Goal: Information Seeking & Learning: Learn about a topic

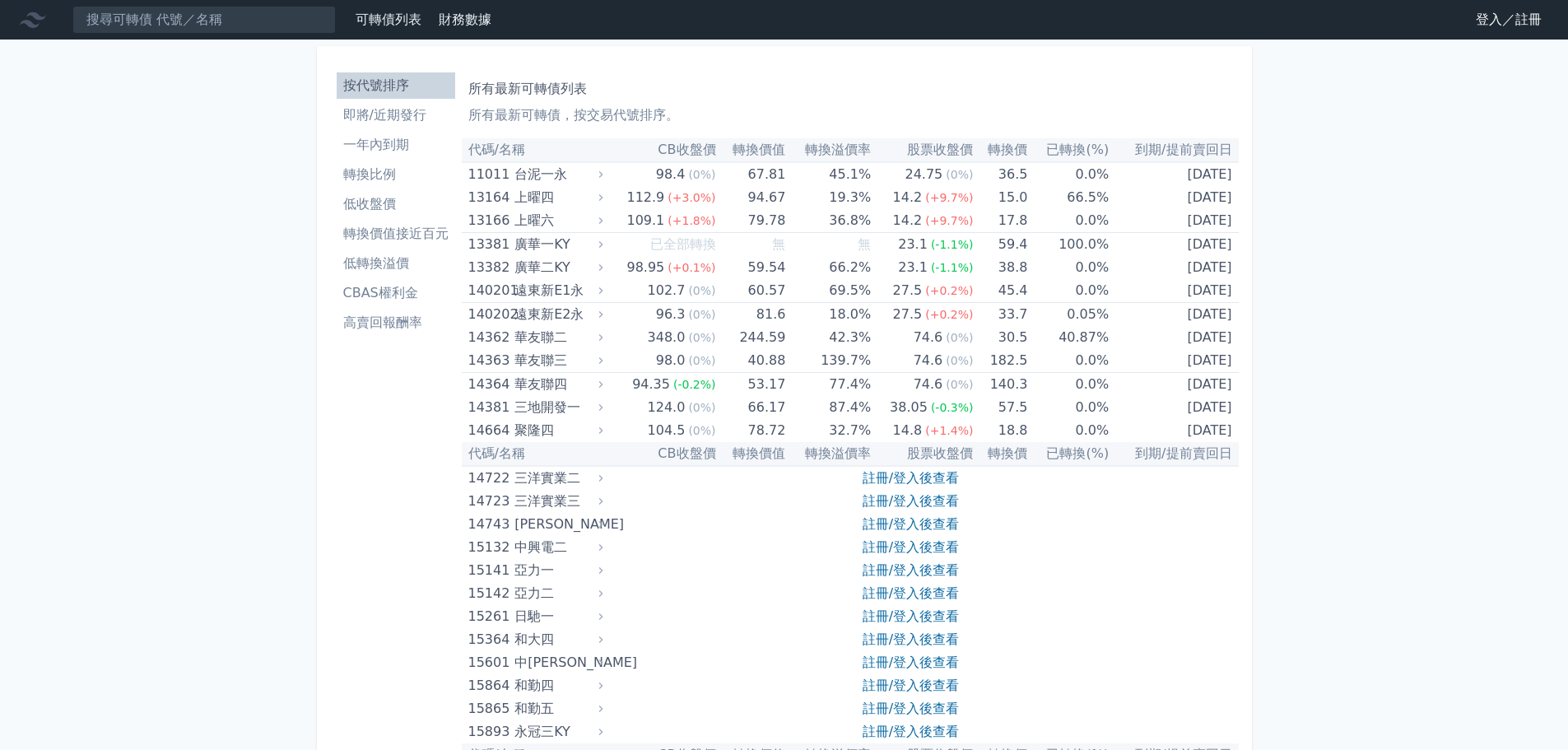
click at [1493, 18] on link "登入／註冊" at bounding box center [1508, 20] width 92 height 27
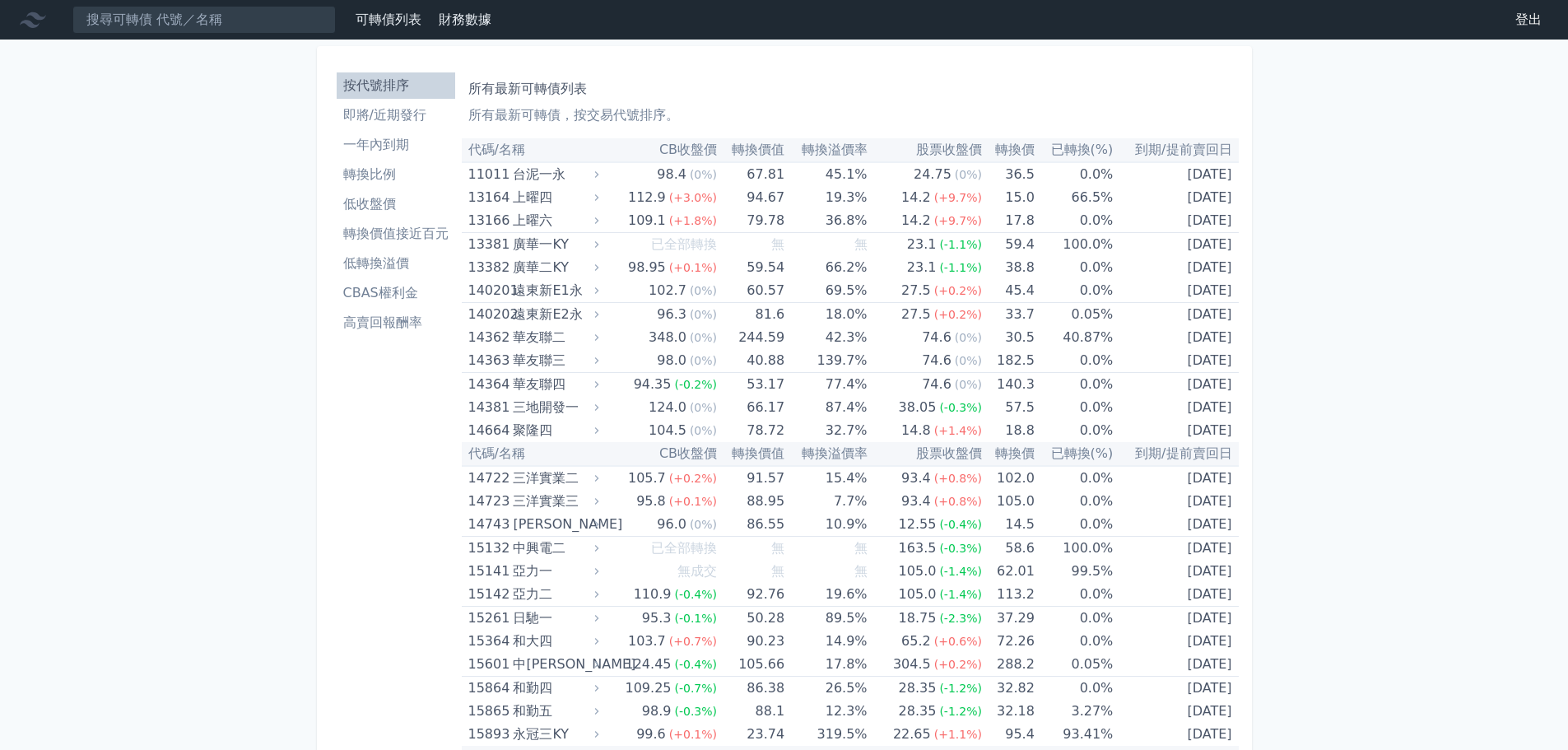
click at [397, 124] on li "即將/近期發行" at bounding box center [396, 115] width 119 height 20
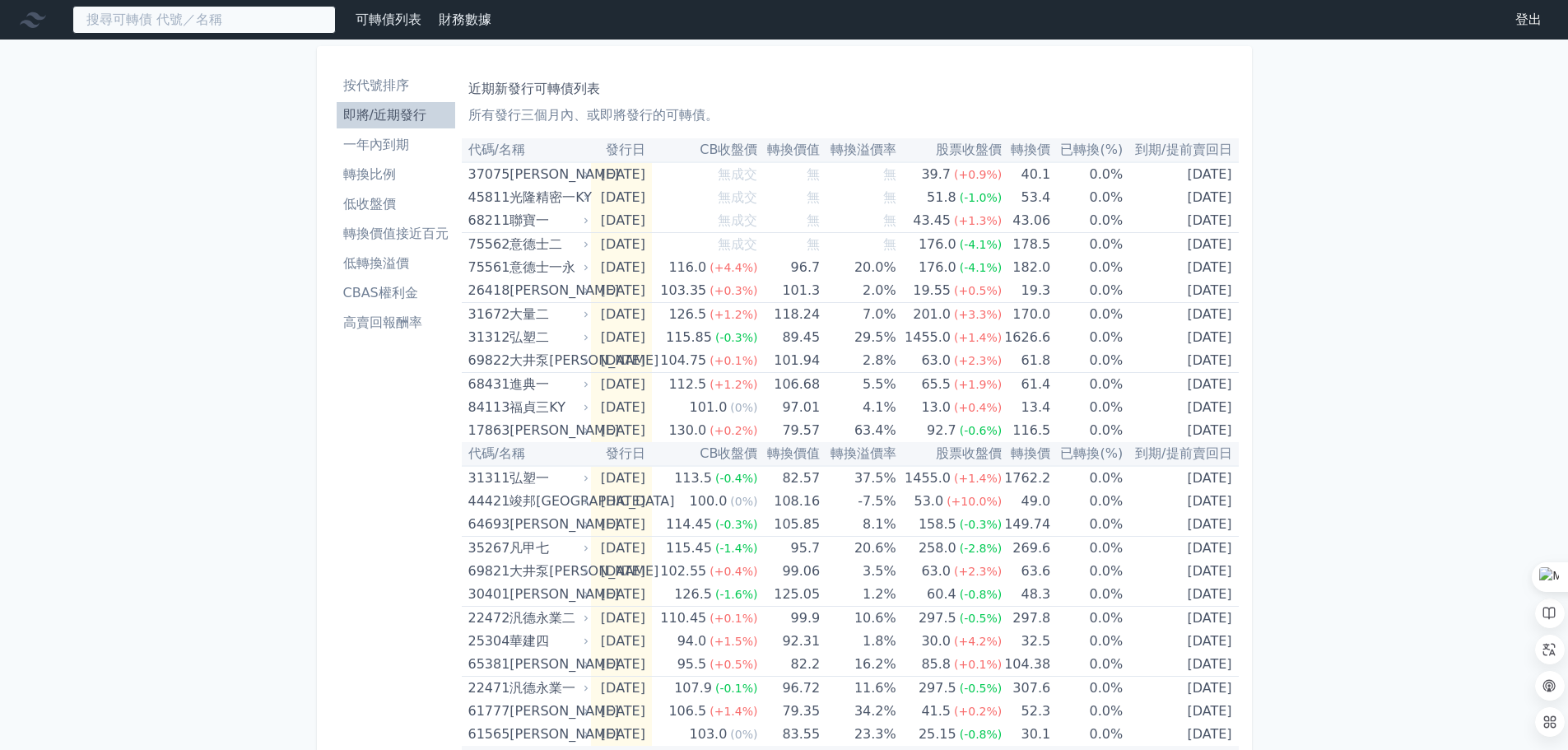
drag, startPoint x: 236, startPoint y: 25, endPoint x: 267, endPoint y: 27, distance: 31.1
click at [236, 24] on input at bounding box center [204, 19] width 264 height 28
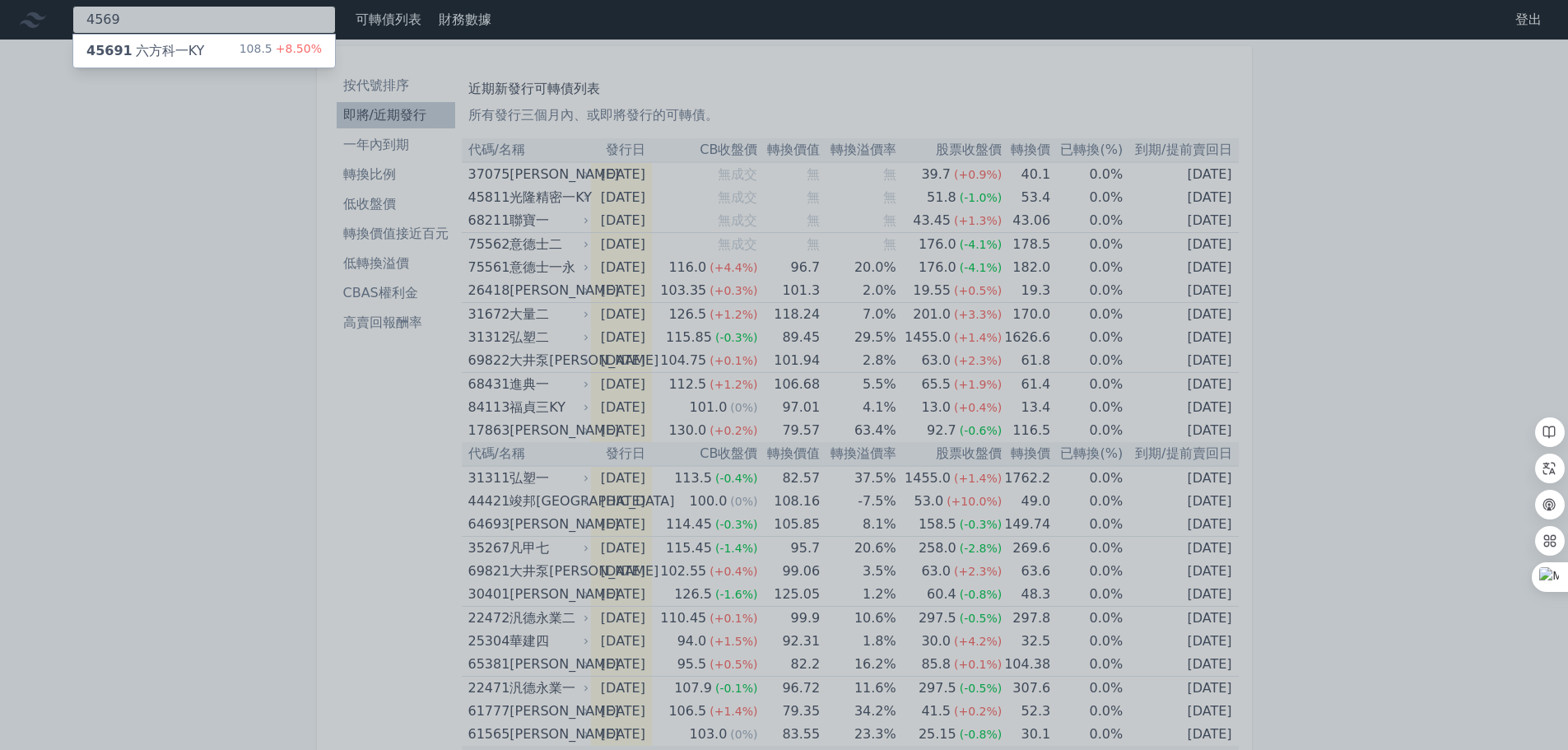
type input "4569"
click at [210, 40] on div "45691 六方科一KY 108.5 +8.50%" at bounding box center [204, 50] width 262 height 33
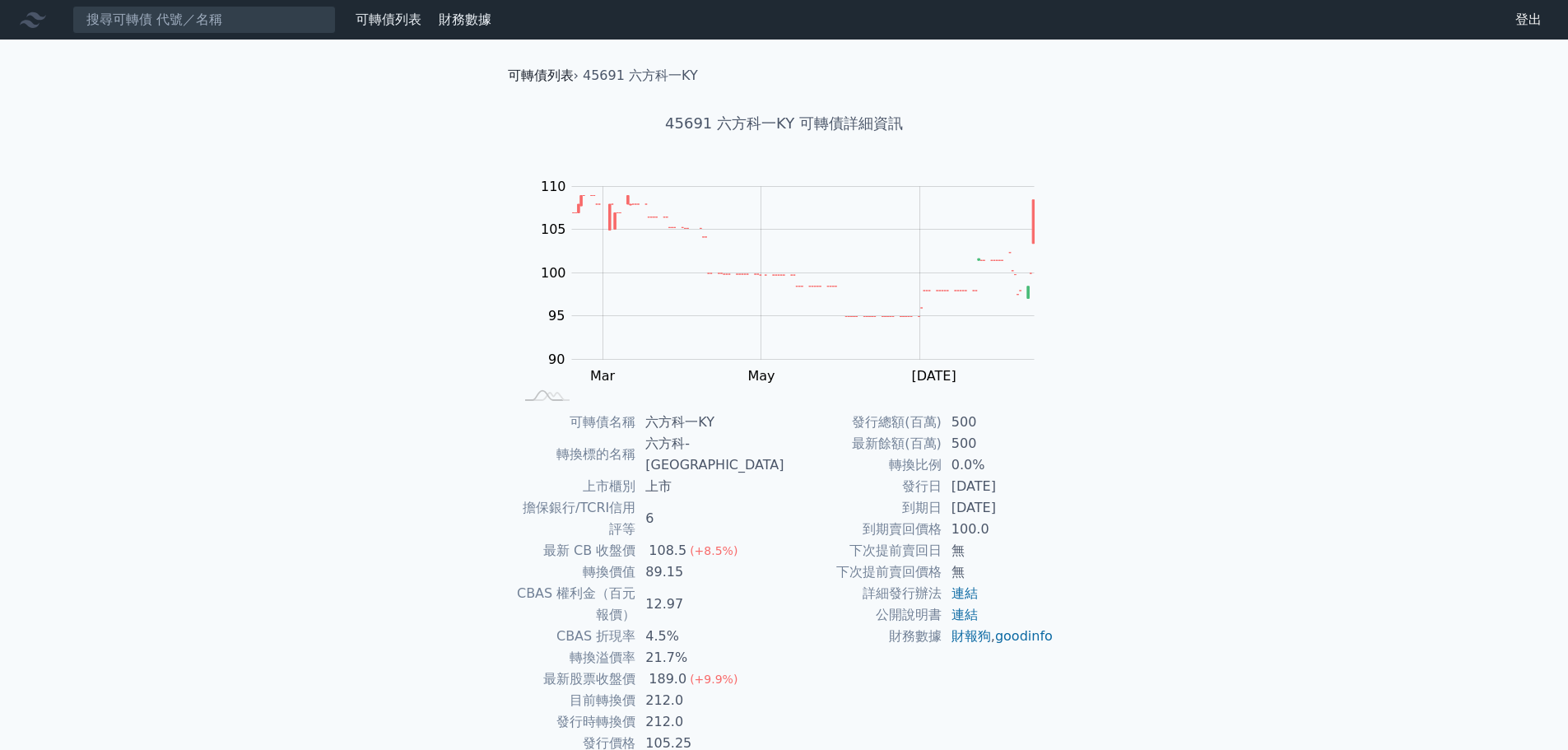
click at [558, 77] on link "可轉債列表" at bounding box center [540, 75] width 66 height 15
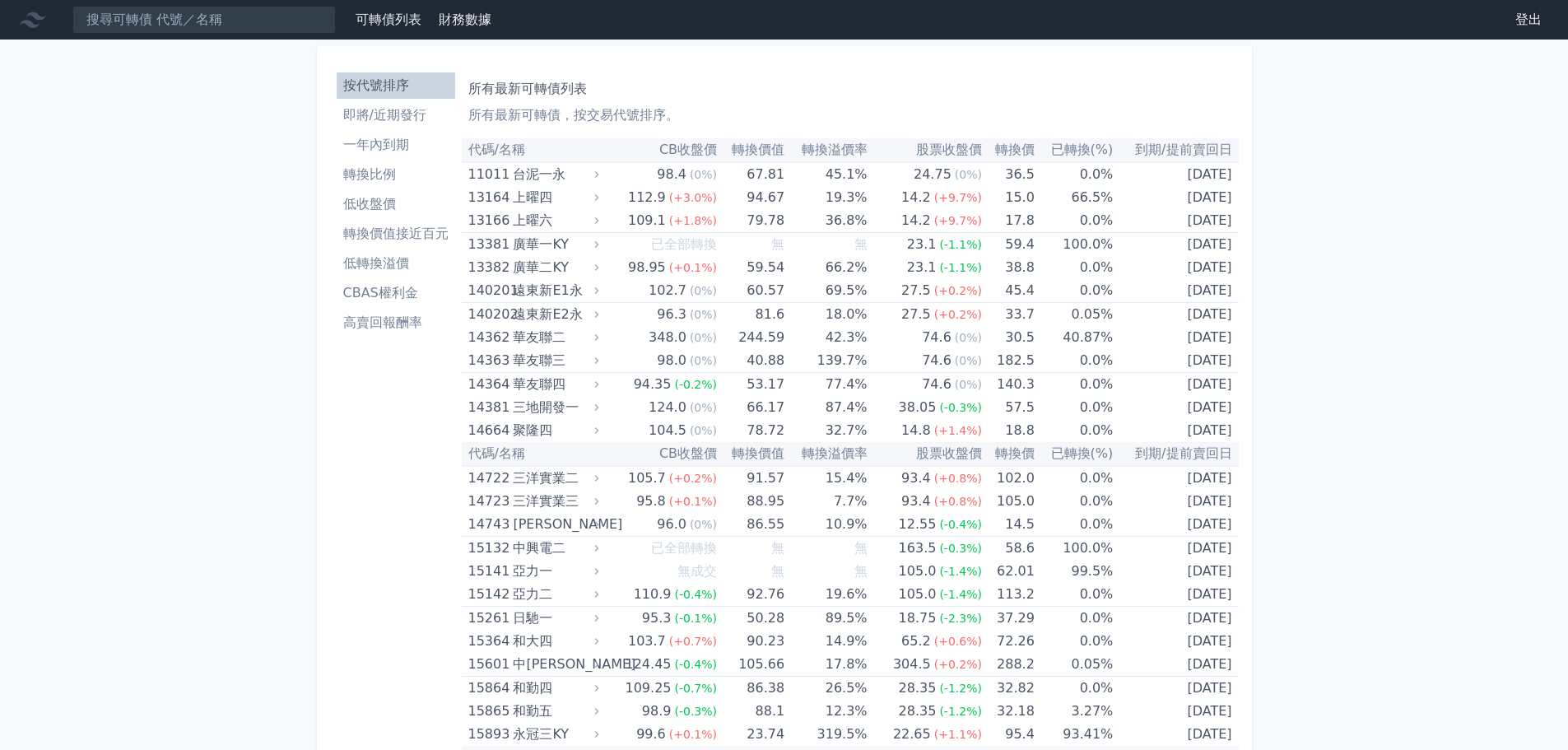
click at [377, 123] on li "即將/近期發行" at bounding box center [396, 115] width 119 height 20
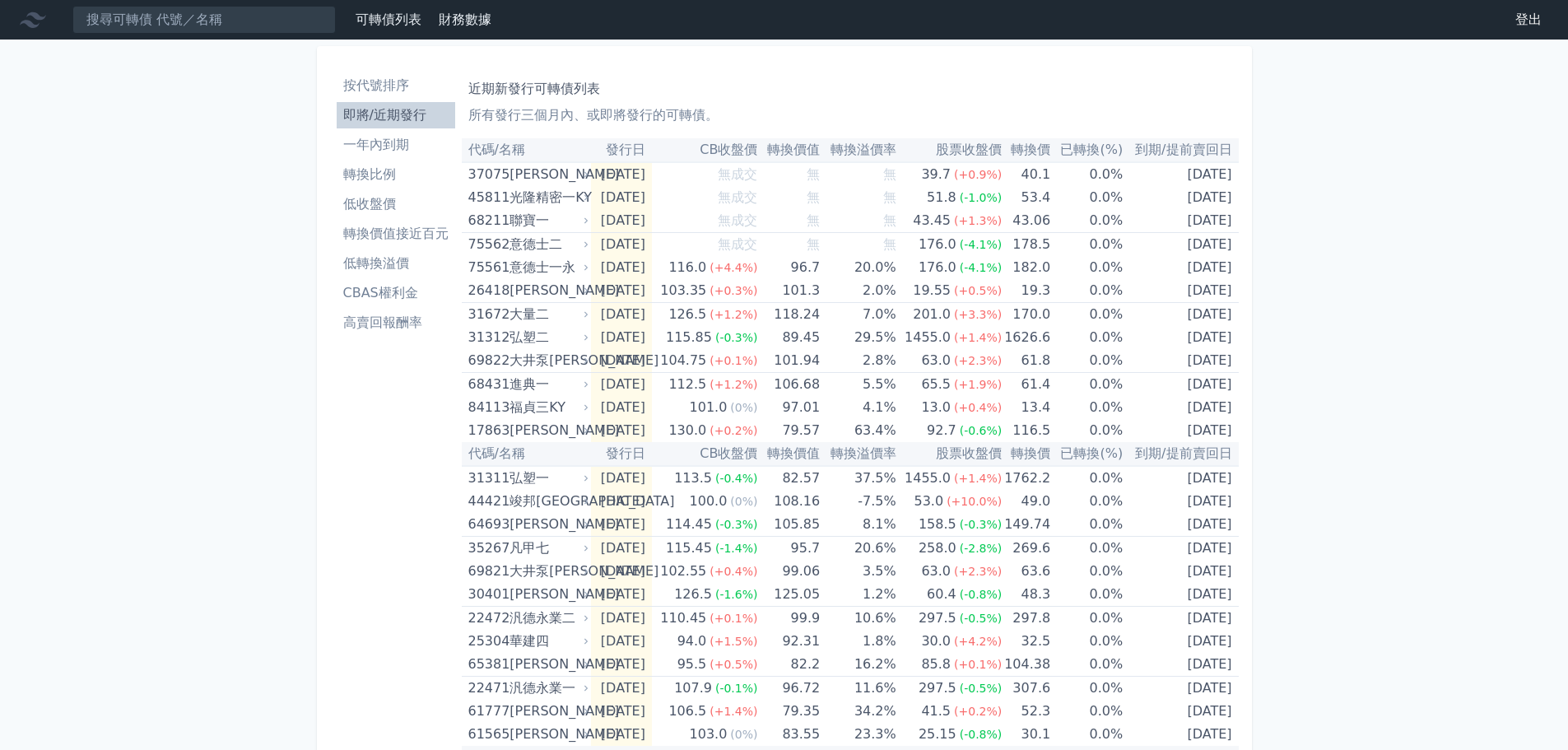
click at [1495, 365] on div "可轉債列表 財務數據 可轉債列表 財務數據 登出 登出 按代號排序 即將/近期發行 一年內到期 轉換比例 低收盤價 轉換價值接近百元 低轉換溢價" at bounding box center [784, 597] width 1568 height 1194
click at [357, 111] on li "即將/近期發行" at bounding box center [396, 115] width 119 height 20
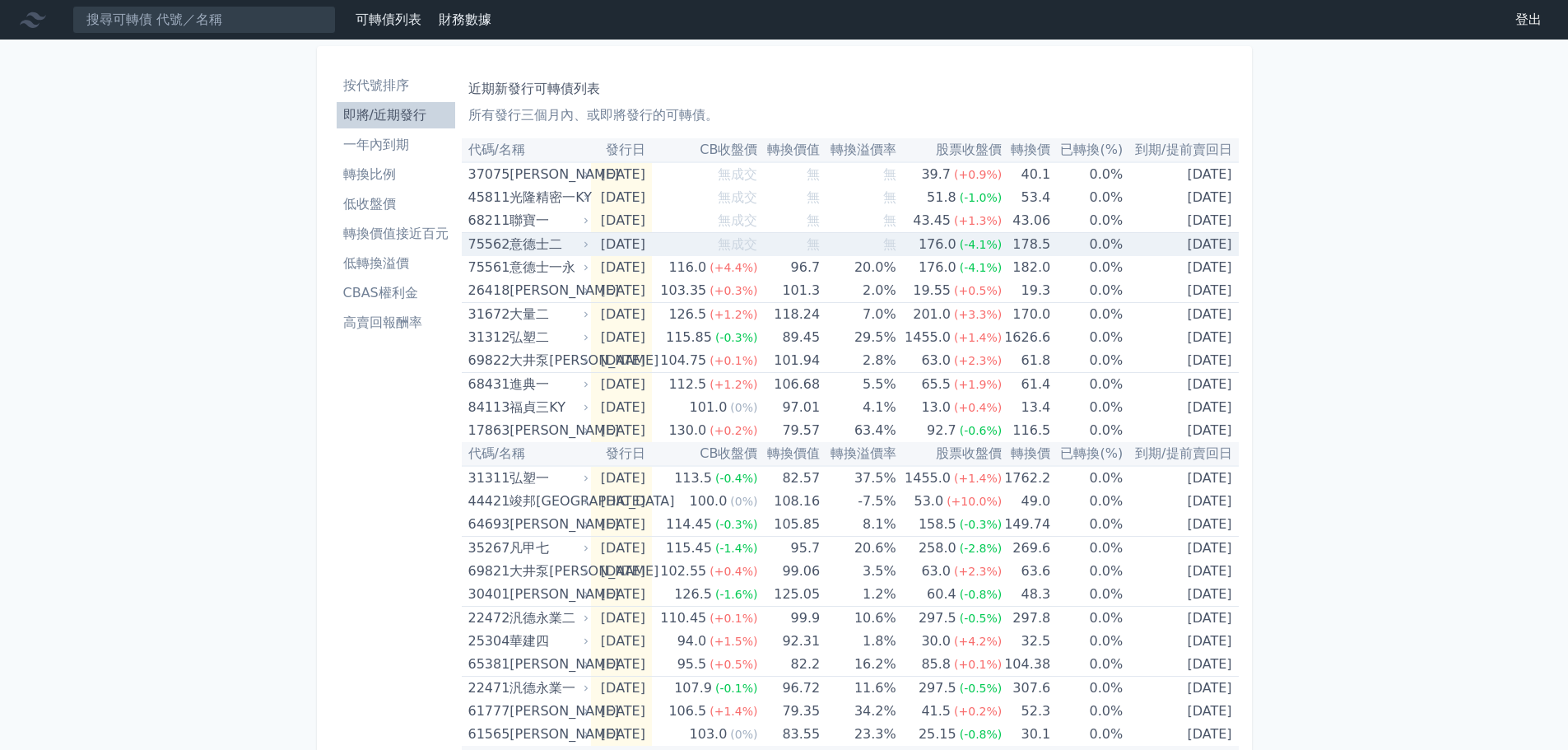
click at [704, 243] on td "無成交" at bounding box center [705, 245] width 107 height 24
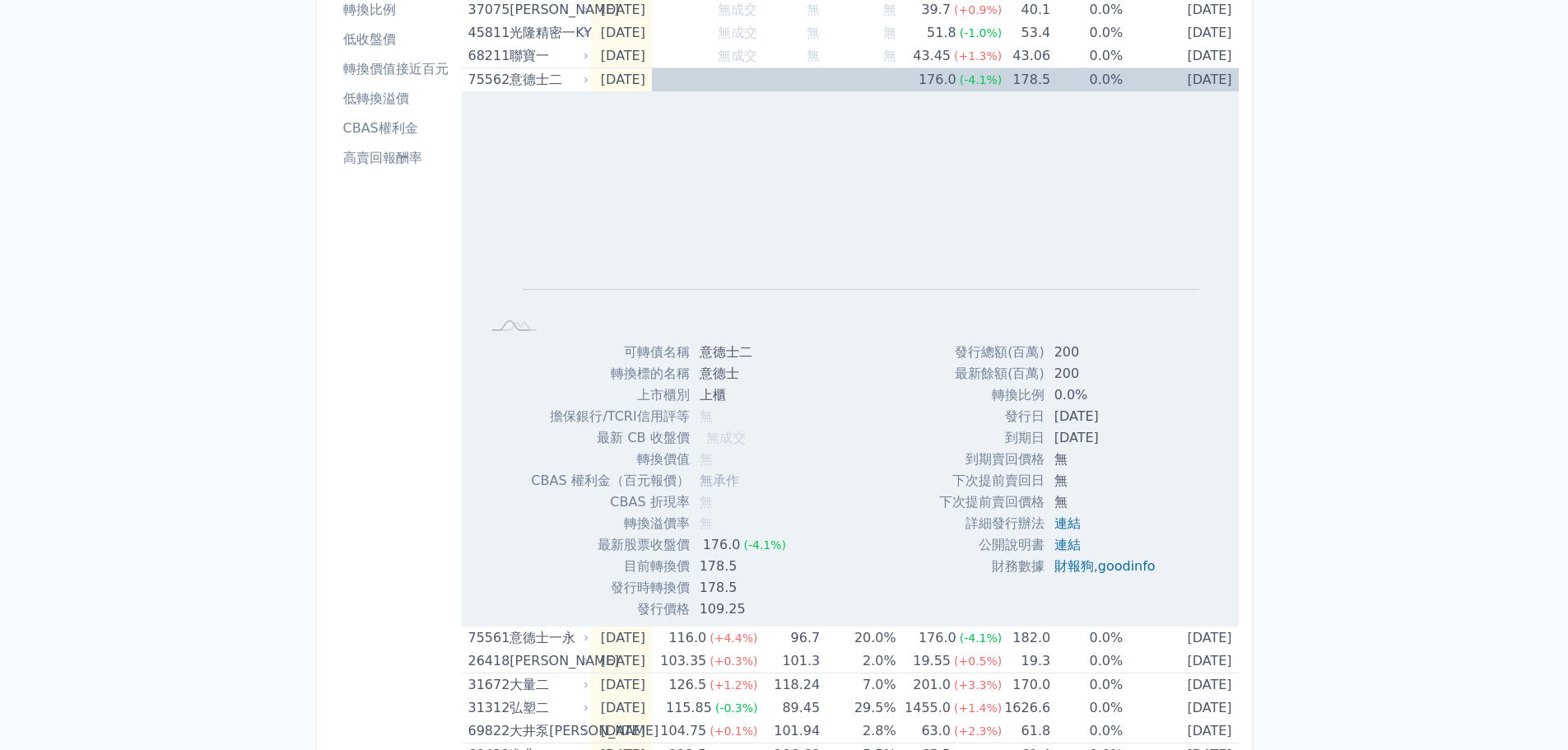
scroll to position [83, 0]
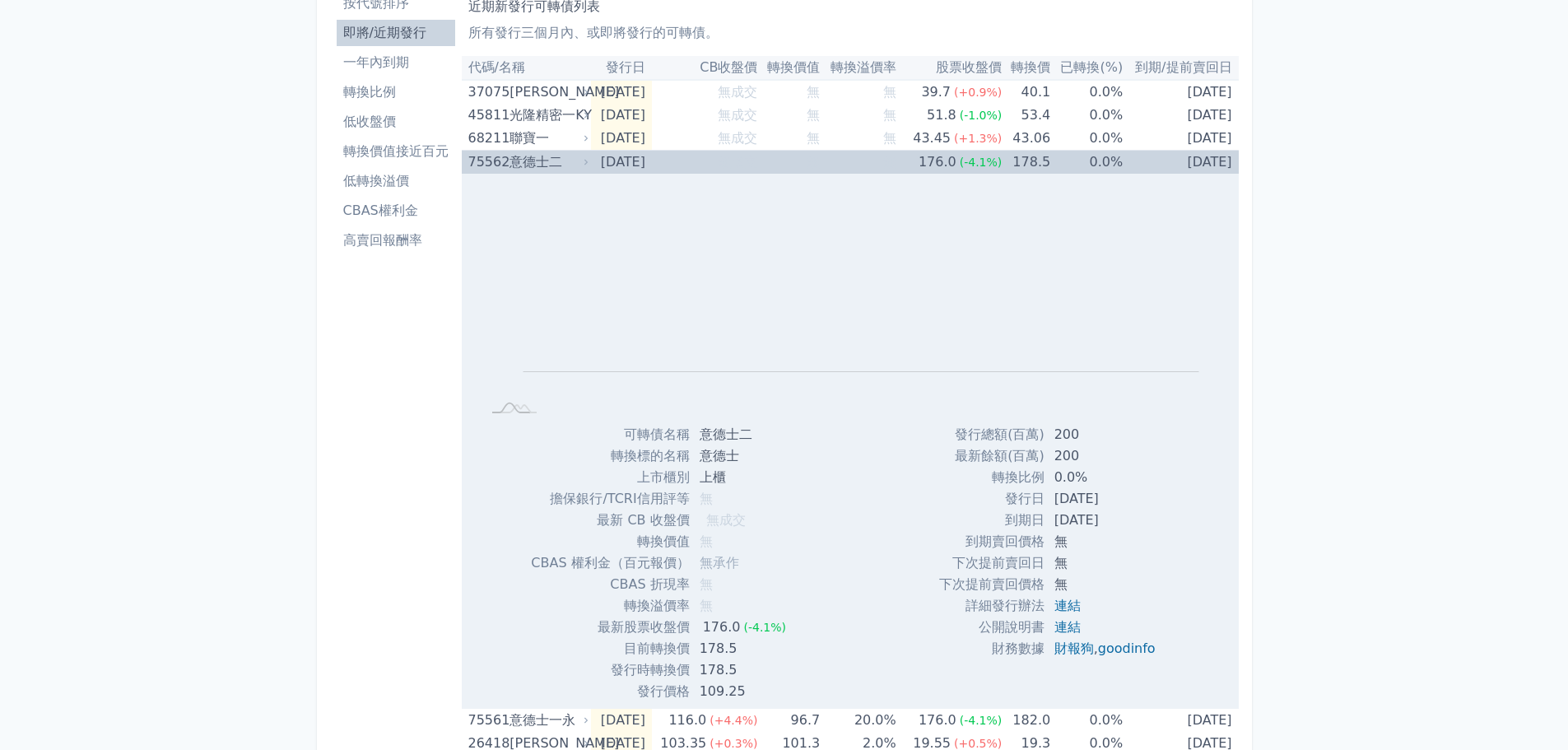
click at [561, 168] on div "意德士二" at bounding box center [548, 162] width 76 height 23
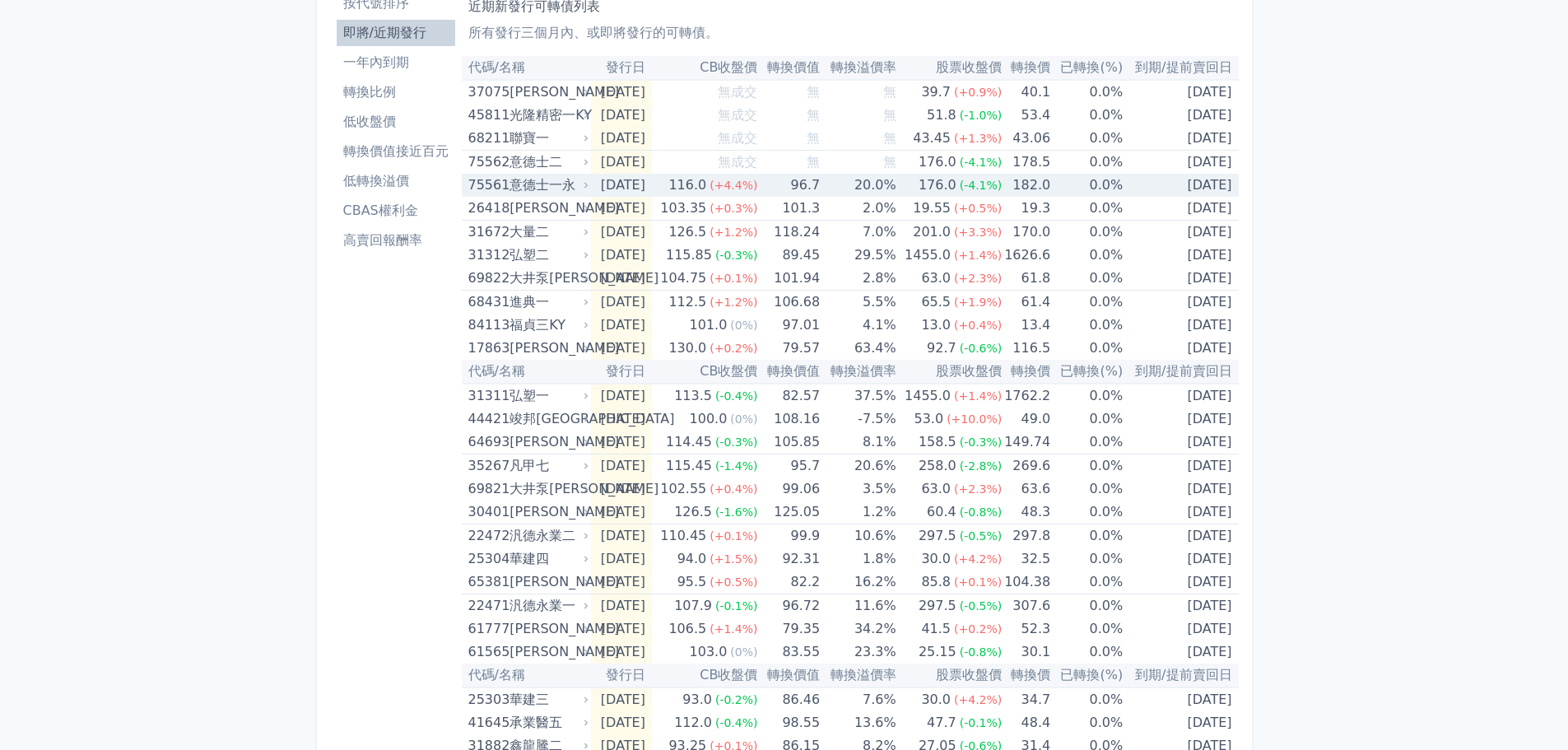
click at [558, 188] on div "意德士一永" at bounding box center [548, 186] width 76 height 23
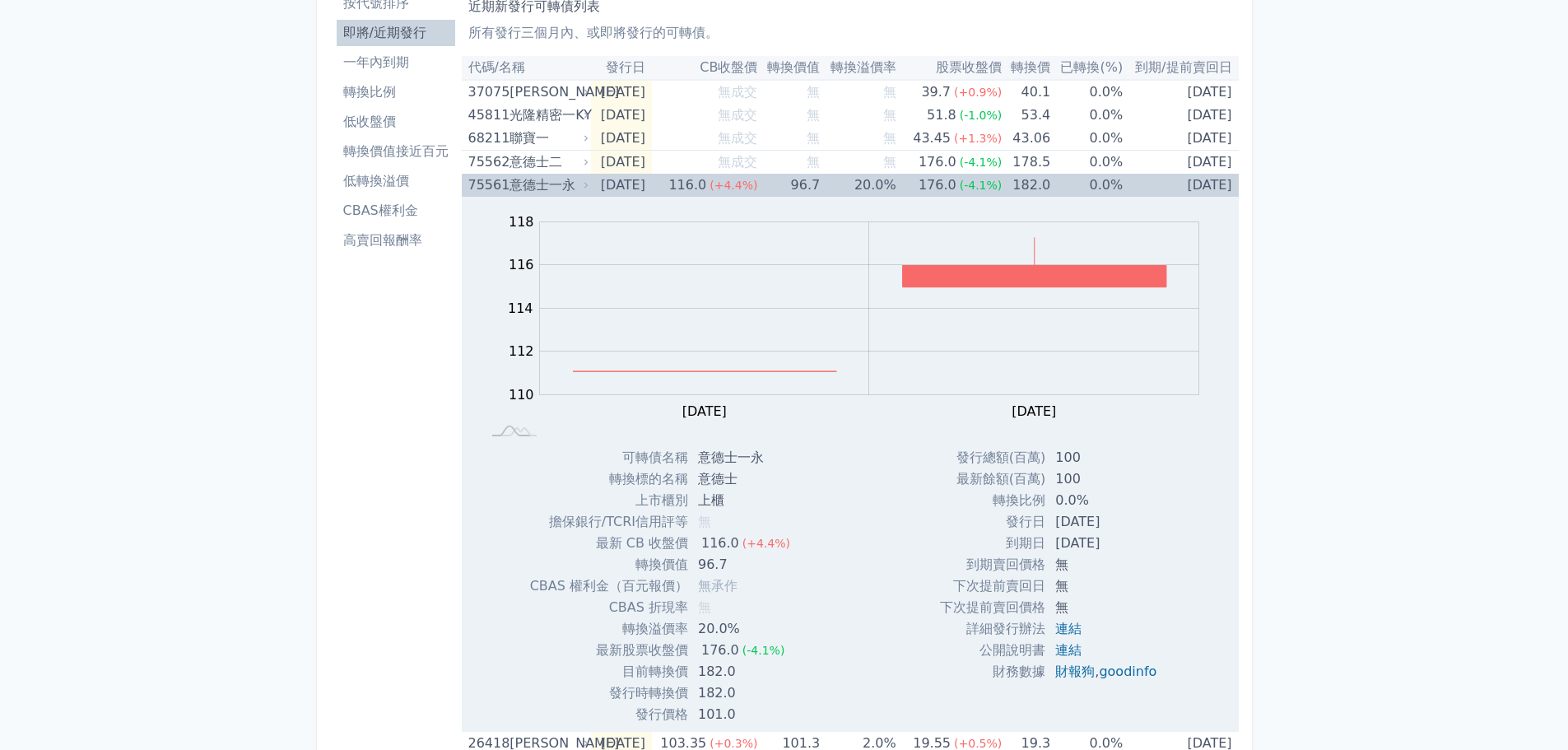
click at [506, 182] on div "75561 意德士一永" at bounding box center [524, 186] width 113 height 23
